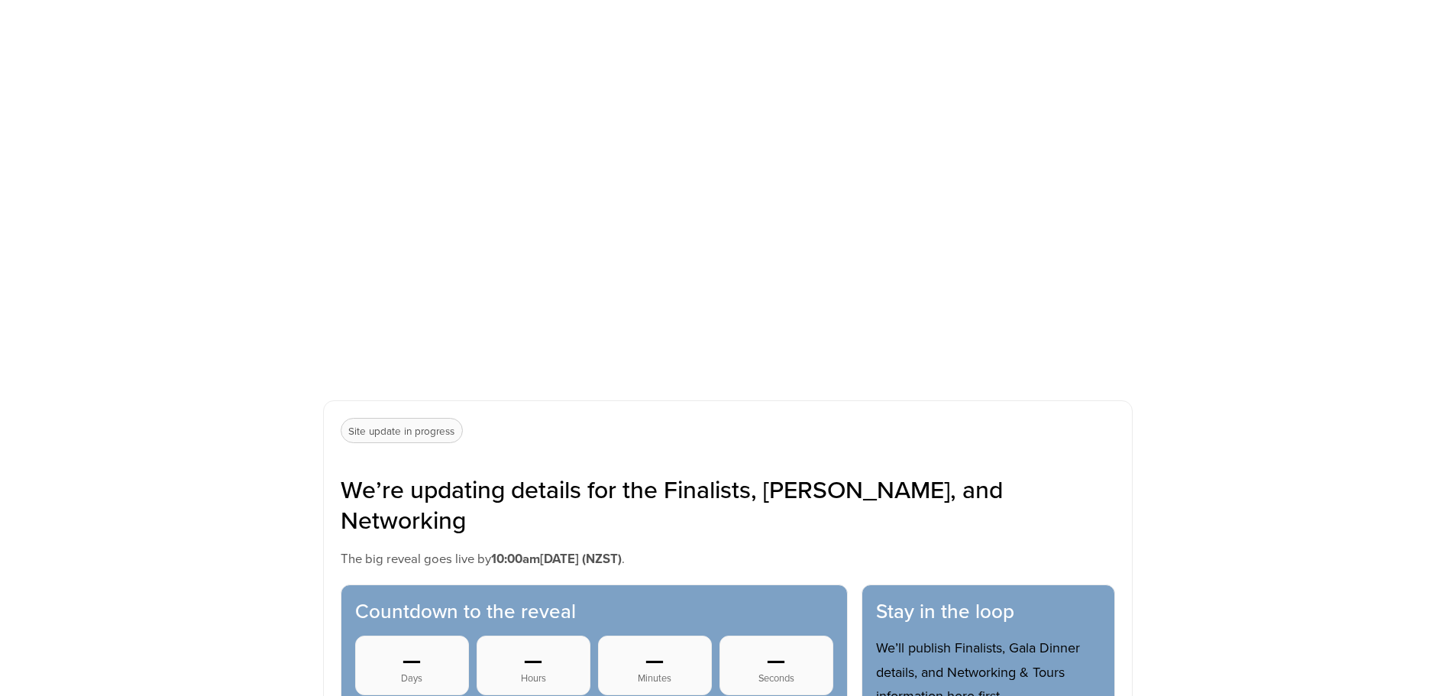
scroll to position [611, 0]
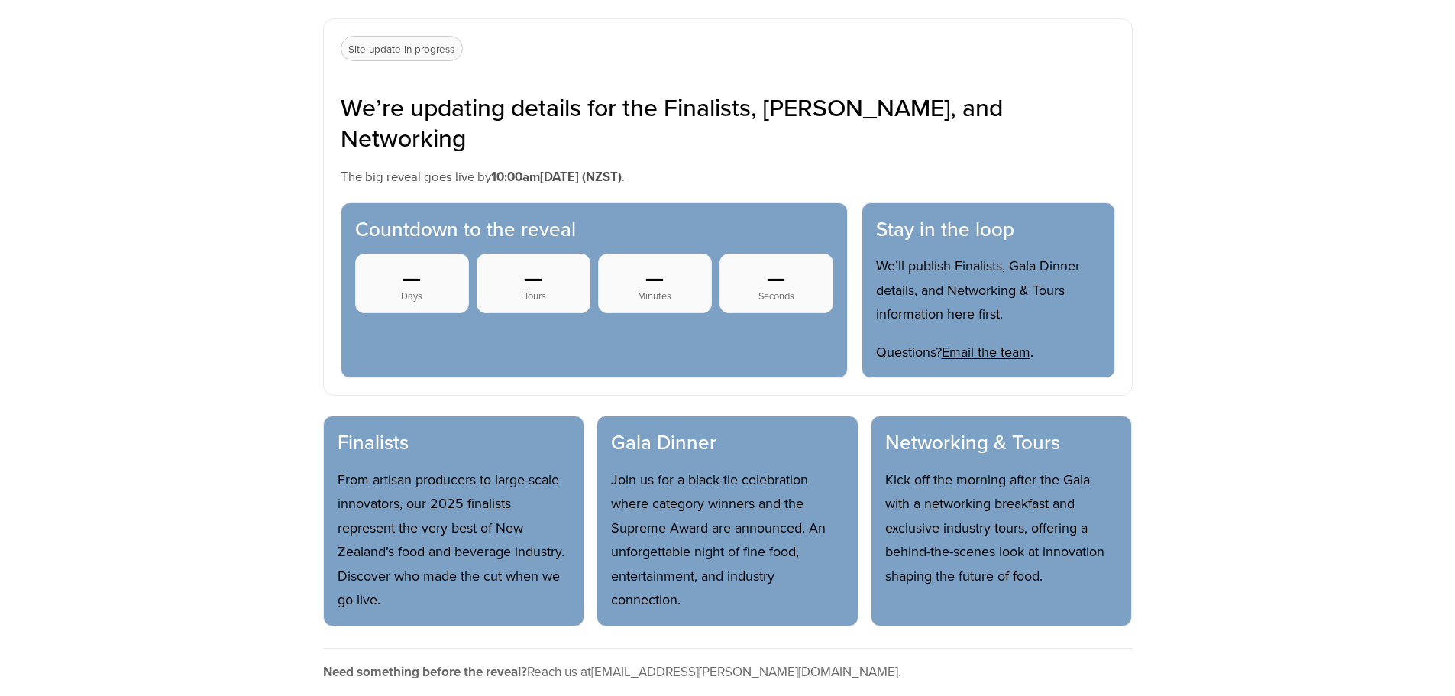
drag, startPoint x: 656, startPoint y: 260, endPoint x: 638, endPoint y: 266, distance: 18.6
click at [656, 290] on span "Minutes" at bounding box center [654, 295] width 97 height 11
click at [547, 415] on div "Finalists From artisan producers to large-scale innovators, our 2025 finalists …" at bounding box center [454, 520] width 262 height 211
click at [652, 427] on div "Gala Dinner Join us for a black-tie celebration where category winners and the …" at bounding box center [727, 520] width 262 height 211
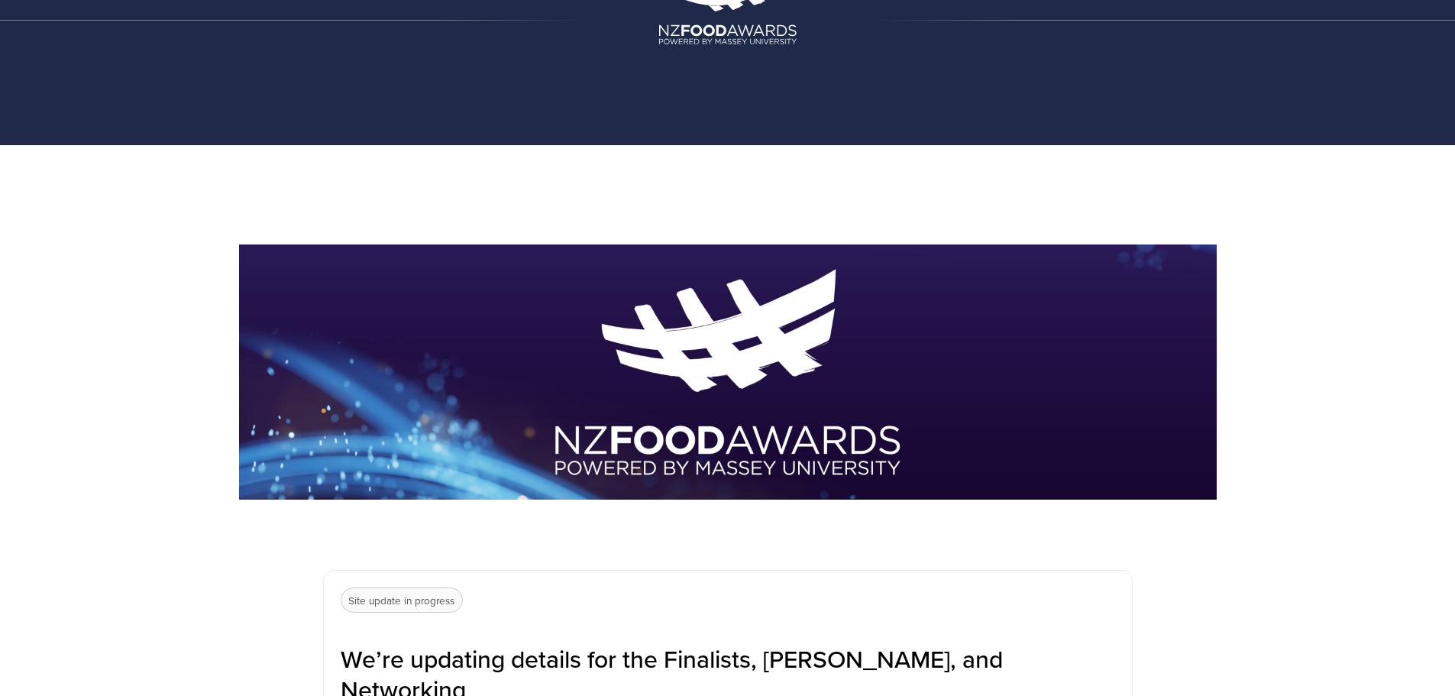
scroll to position [0, 0]
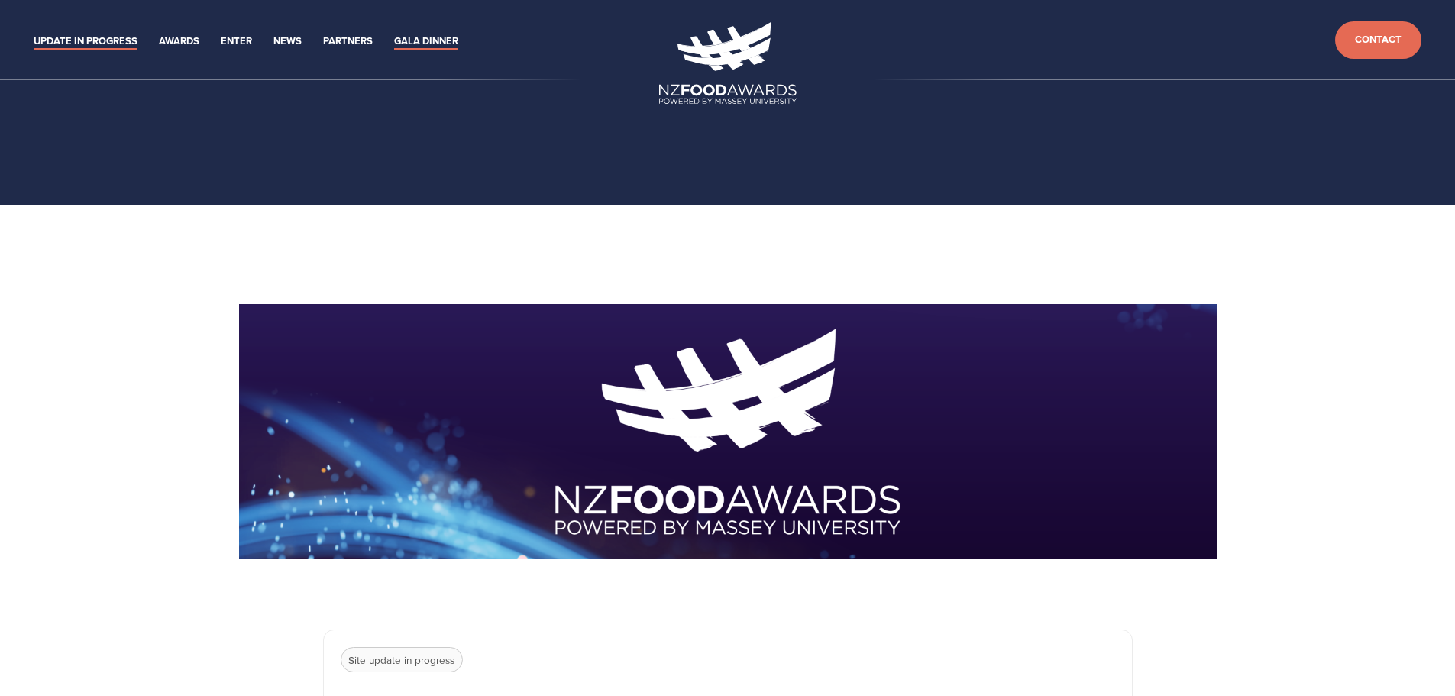
click at [439, 34] on link "Gala Dinner" at bounding box center [426, 42] width 64 height 18
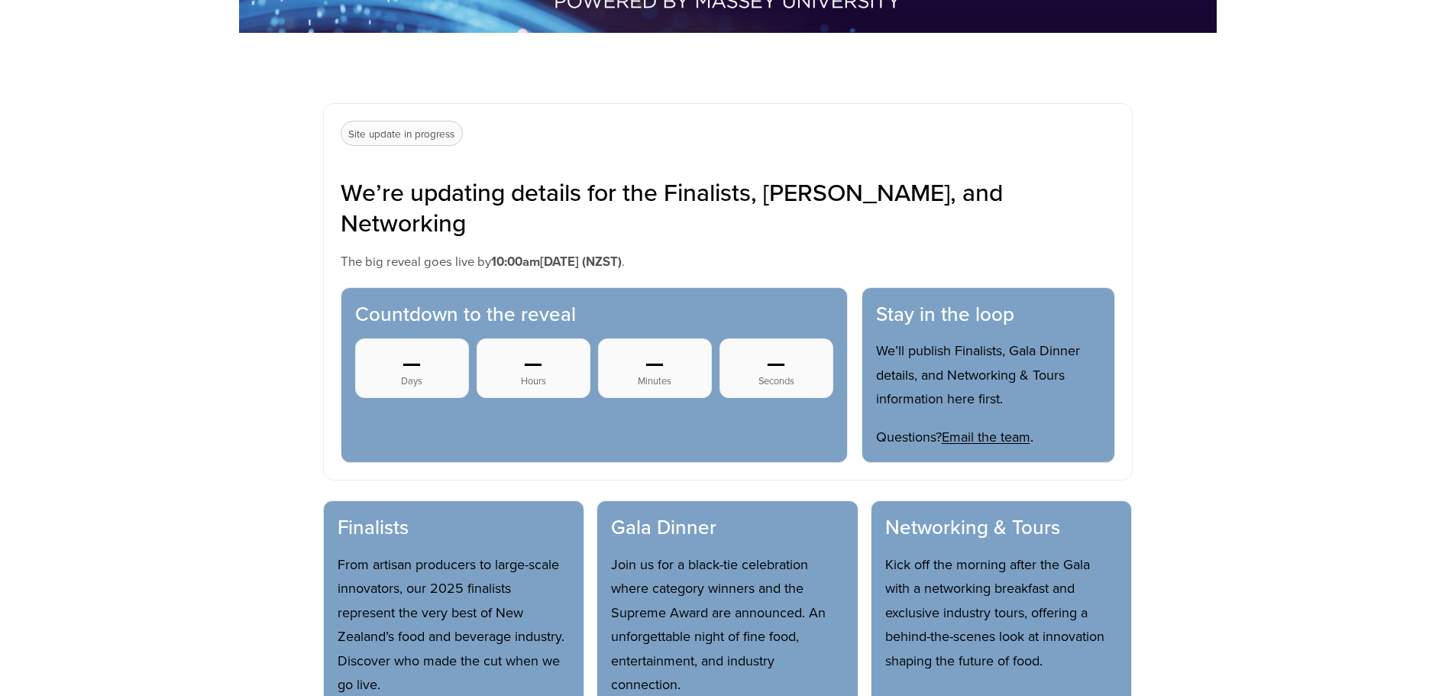
scroll to position [687, 0]
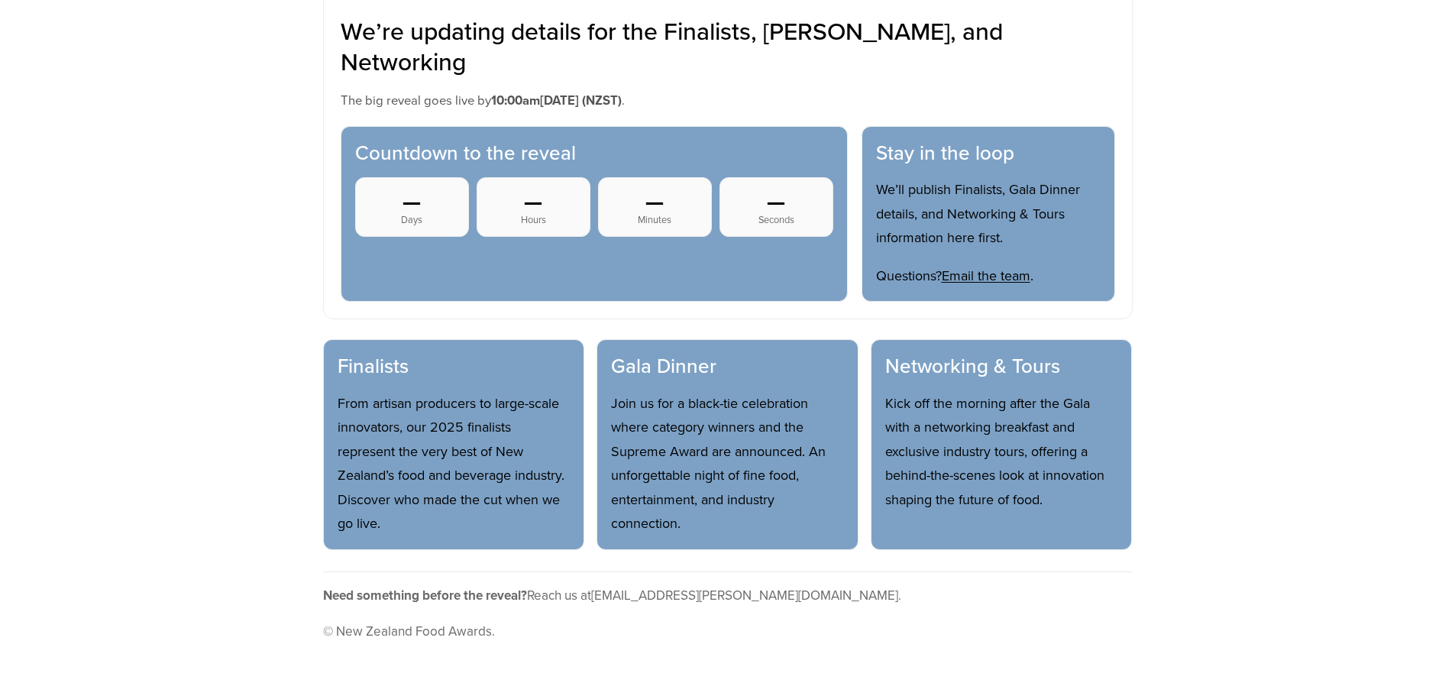
click at [648, 404] on p "Join us for a black-tie celebration where category winners and the Supreme Awar…" at bounding box center [727, 463] width 233 height 144
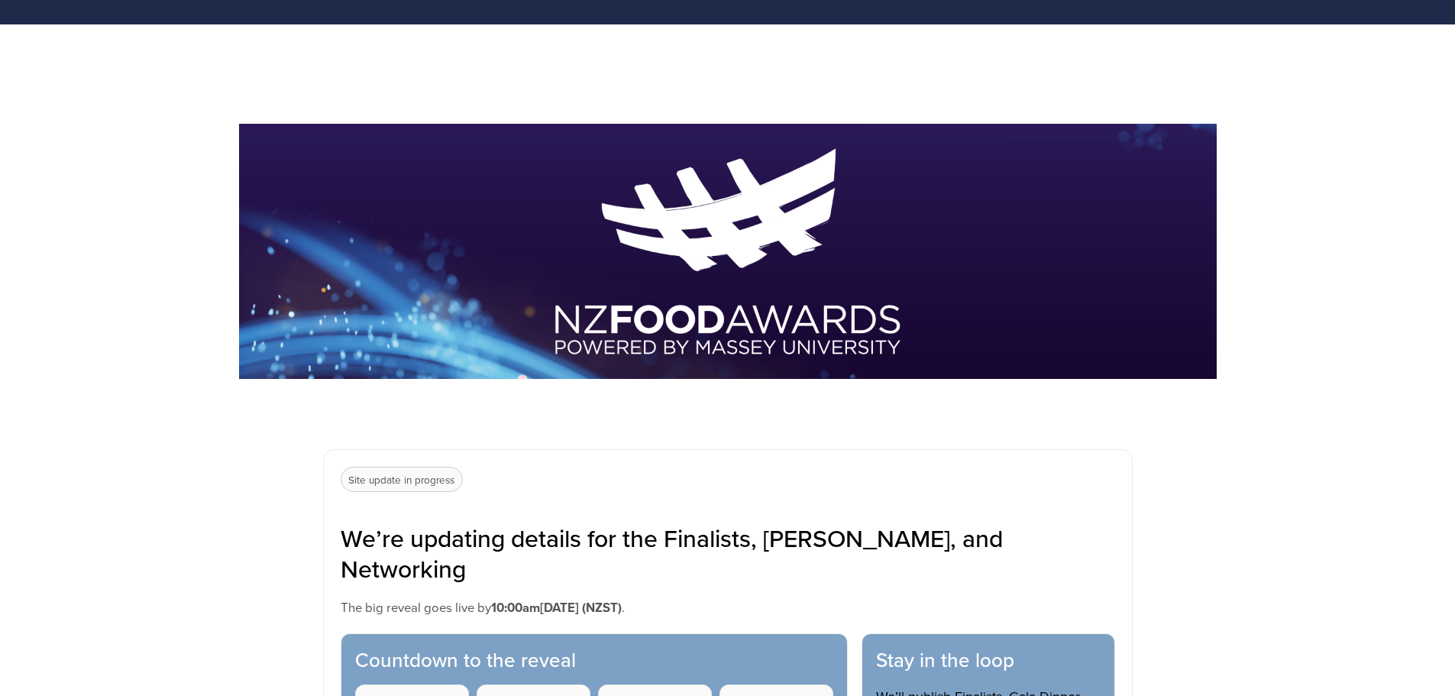
scroll to position [0, 0]
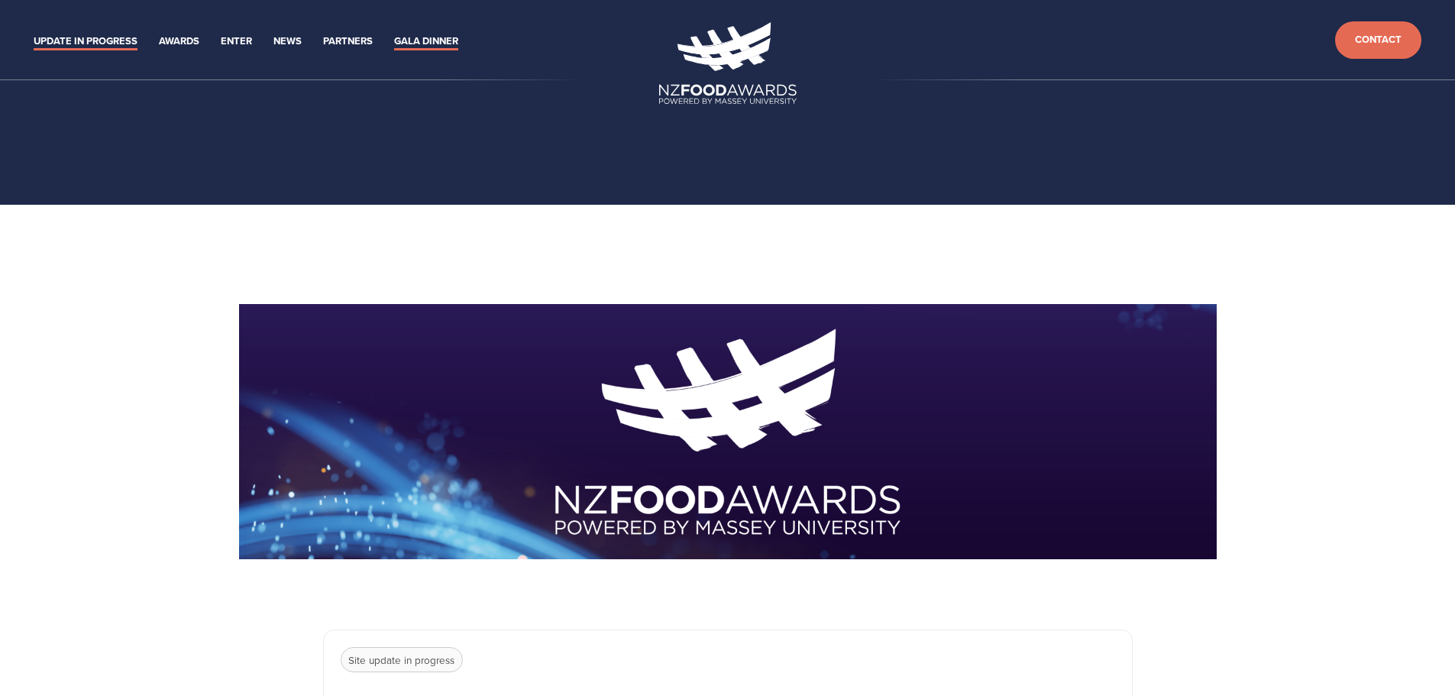
click at [425, 38] on link "Gala Dinner" at bounding box center [426, 42] width 64 height 18
click at [421, 42] on link "Gala Dinner" at bounding box center [426, 42] width 64 height 18
click at [287, 38] on link "News" at bounding box center [287, 42] width 28 height 18
